Goal: Information Seeking & Learning: Learn about a topic

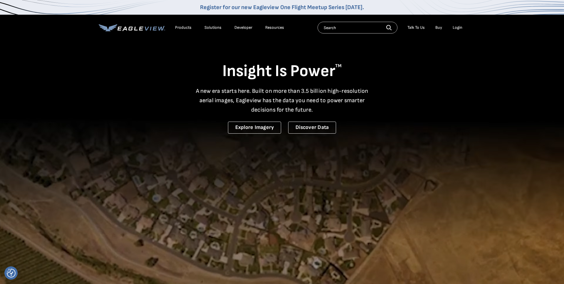
click at [181, 28] on div "Products" at bounding box center [183, 27] width 16 height 5
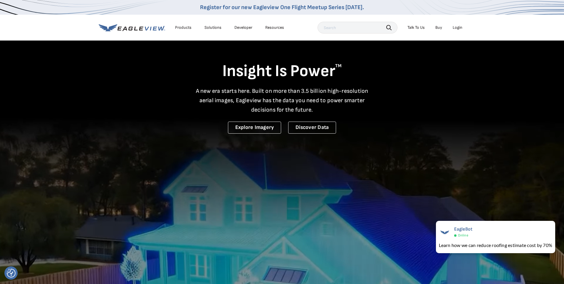
click at [182, 28] on div "Products" at bounding box center [183, 27] width 16 height 5
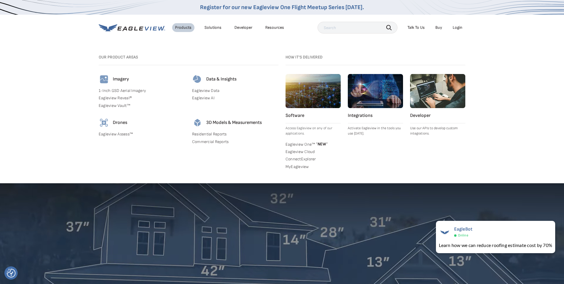
click at [211, 137] on div "3D Models & Measurements Residential Reports Commercial Reports" at bounding box center [235, 131] width 86 height 29
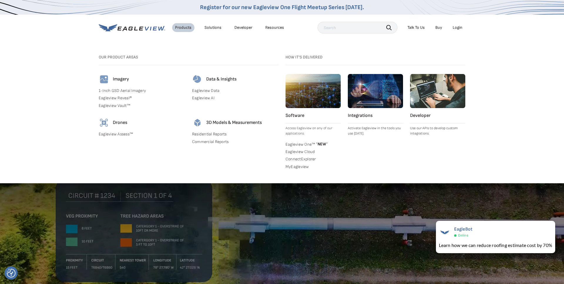
click at [215, 135] on link "Residential Reports" at bounding box center [235, 134] width 86 height 5
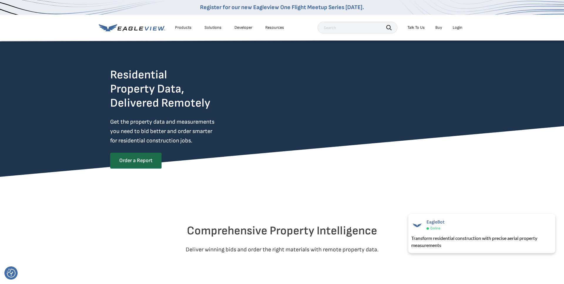
click at [456, 30] on li "Login" at bounding box center [458, 27] width 16 height 9
click at [465, 28] on nav "Register for our new Eagleview One Flight Meetup Series today. Products Solutio…" at bounding box center [282, 20] width 564 height 41
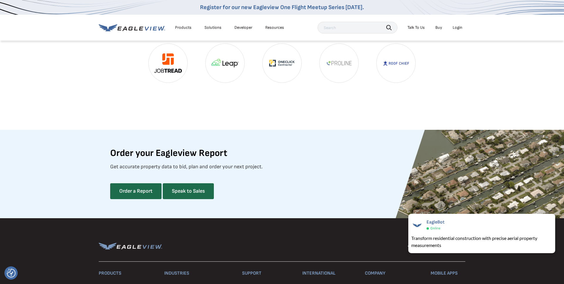
scroll to position [1643, 0]
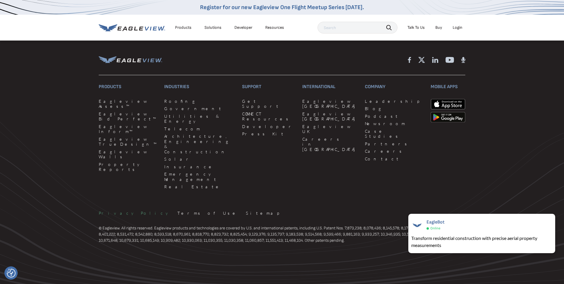
click at [106, 211] on link "Privacy Policy" at bounding box center [135, 213] width 72 height 5
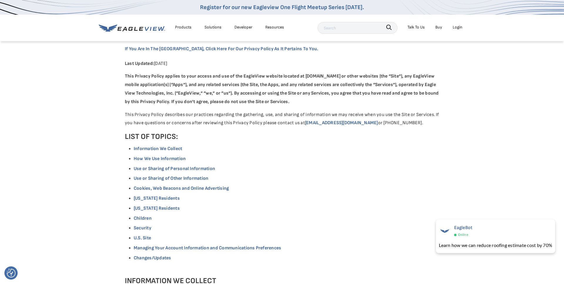
scroll to position [15, 0]
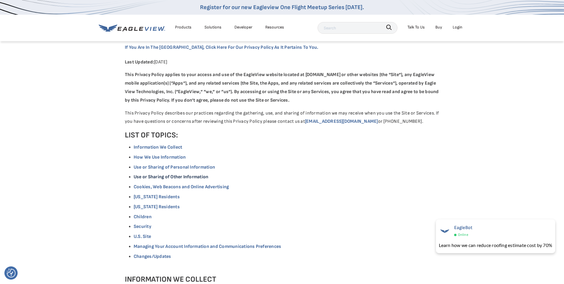
click at [144, 179] on link "Use or Sharing of Other Information" at bounding box center [171, 177] width 75 height 6
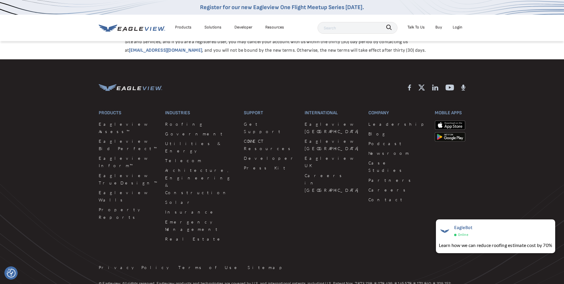
scroll to position [1757, 0]
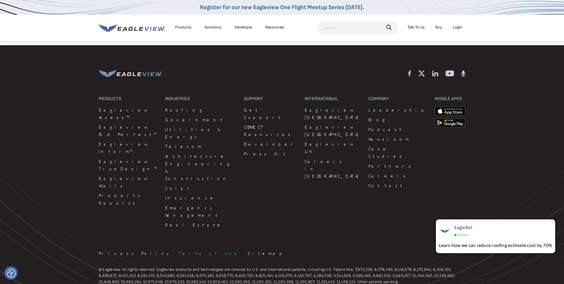
click at [178, 250] on link "Terms of Use" at bounding box center [209, 253] width 62 height 7
